Goal: Go to known website: Go to known website

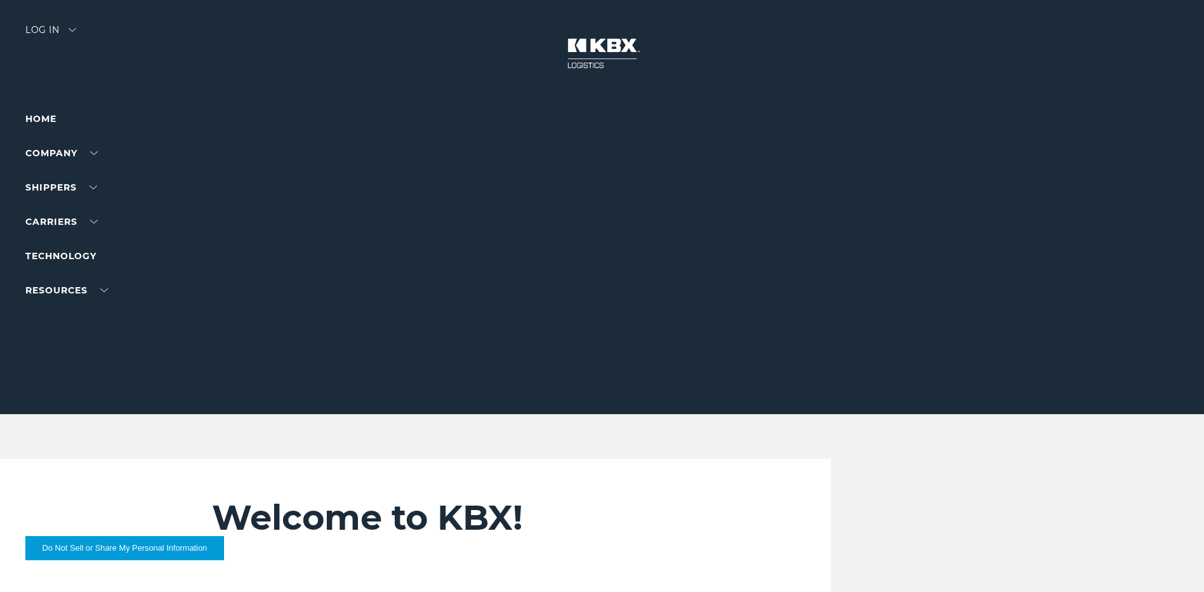
click at [58, 30] on div "Log in" at bounding box center [50, 34] width 51 height 18
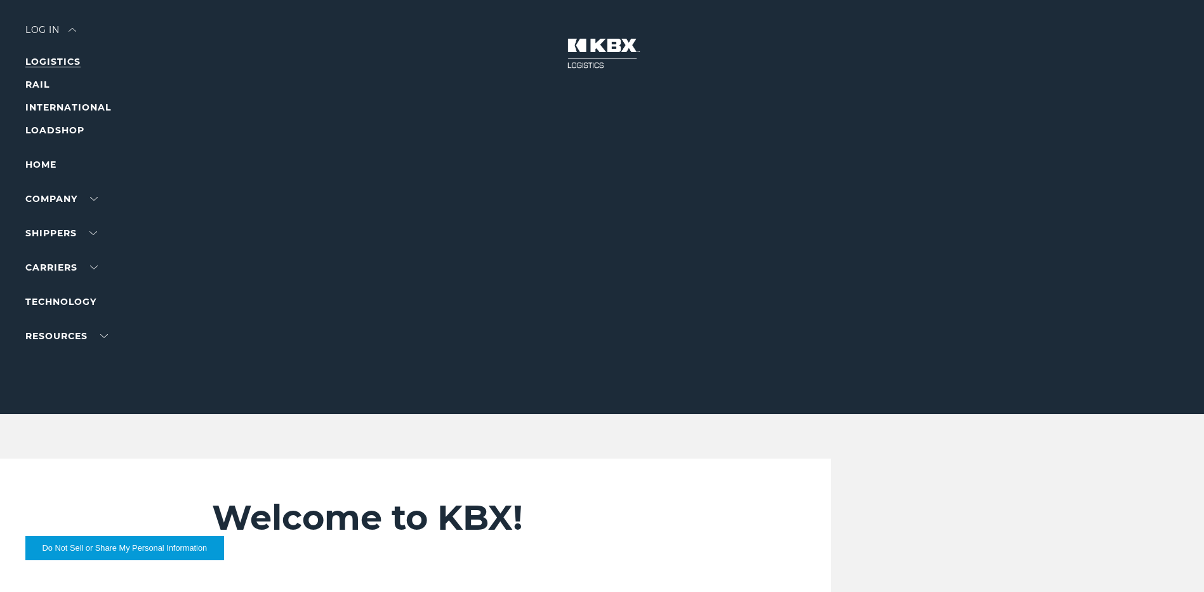
click at [61, 61] on link "LOGISTICS" at bounding box center [52, 61] width 55 height 11
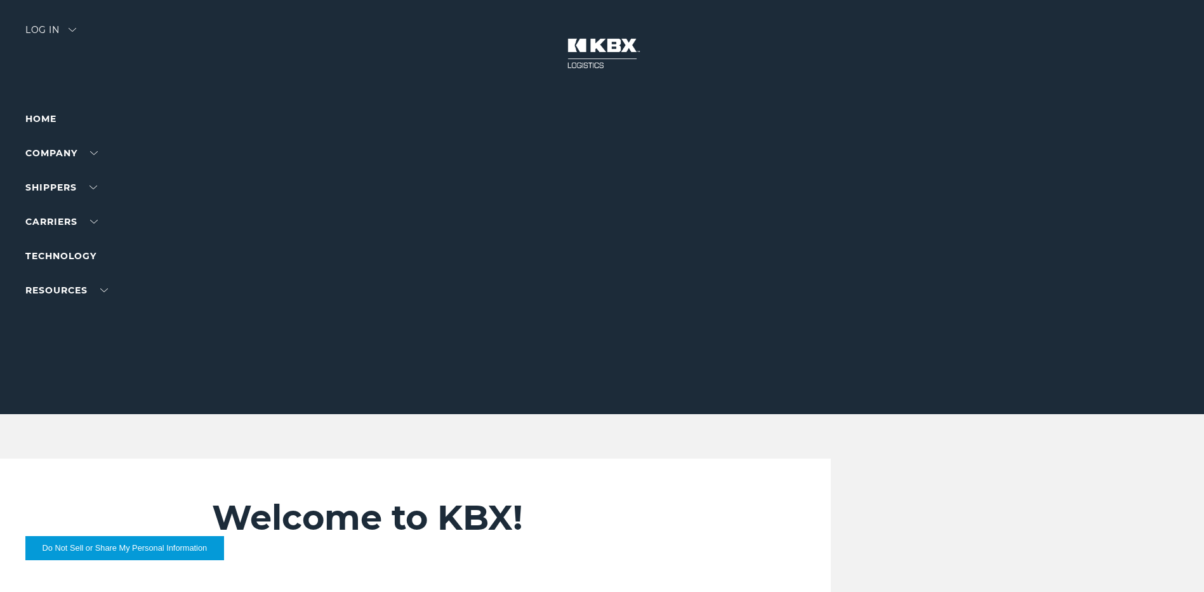
click at [58, 26] on div "Log in" at bounding box center [50, 34] width 51 height 18
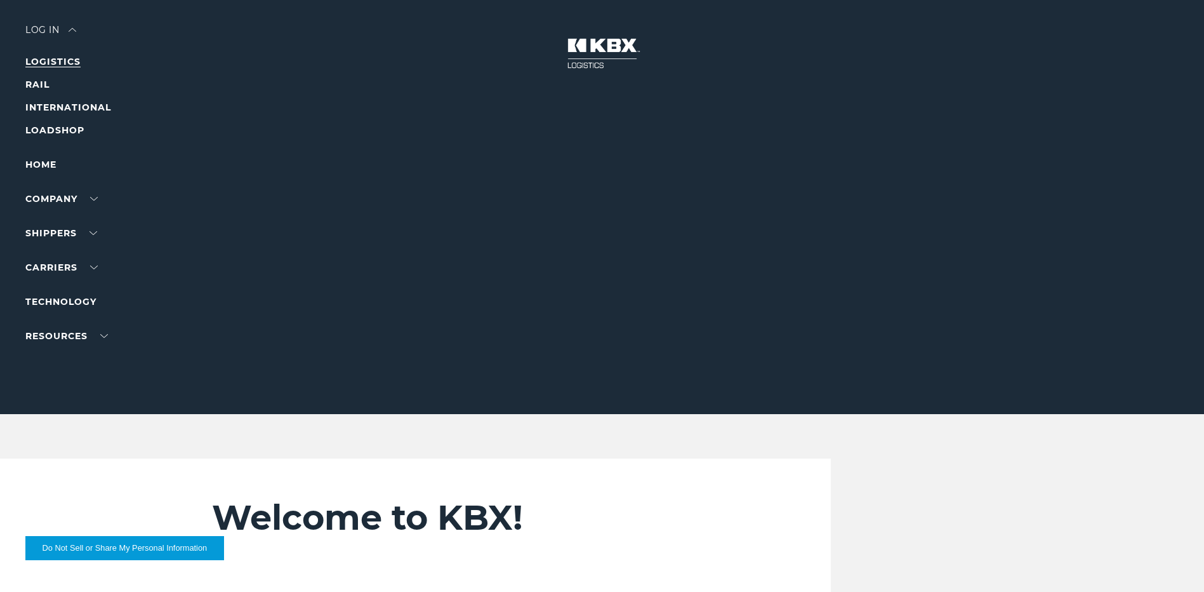
click at [63, 58] on link "LOGISTICS" at bounding box center [52, 61] width 55 height 11
click at [72, 65] on link "LOGISTICS" at bounding box center [52, 61] width 55 height 11
